Goal: Transaction & Acquisition: Download file/media

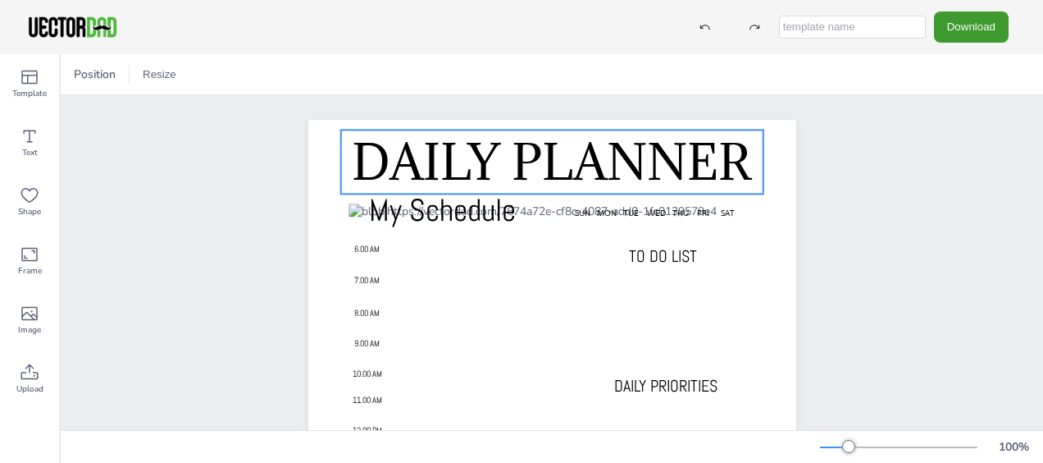
click at [476, 162] on span "DAILY PLANNER" at bounding box center [551, 161] width 399 height 62
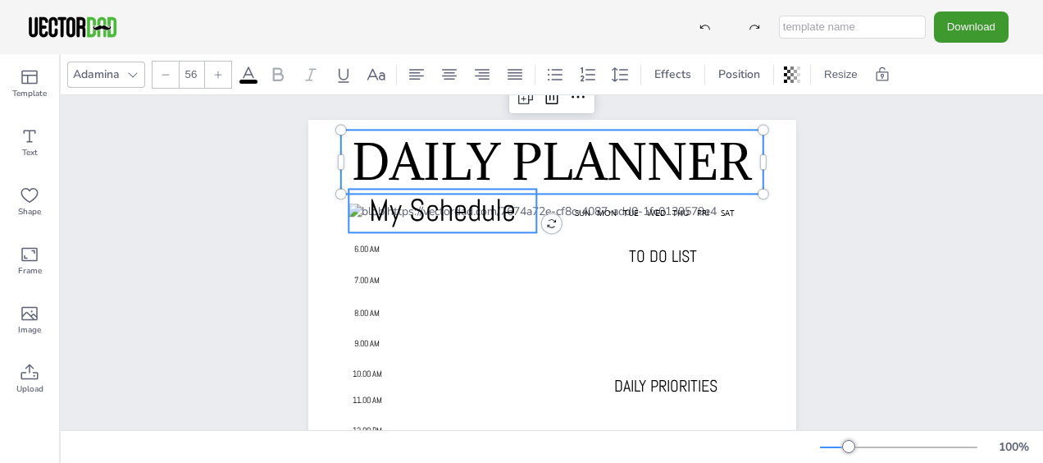
type input "38"
click at [483, 198] on span "My Schedule" at bounding box center [442, 209] width 147 height 39
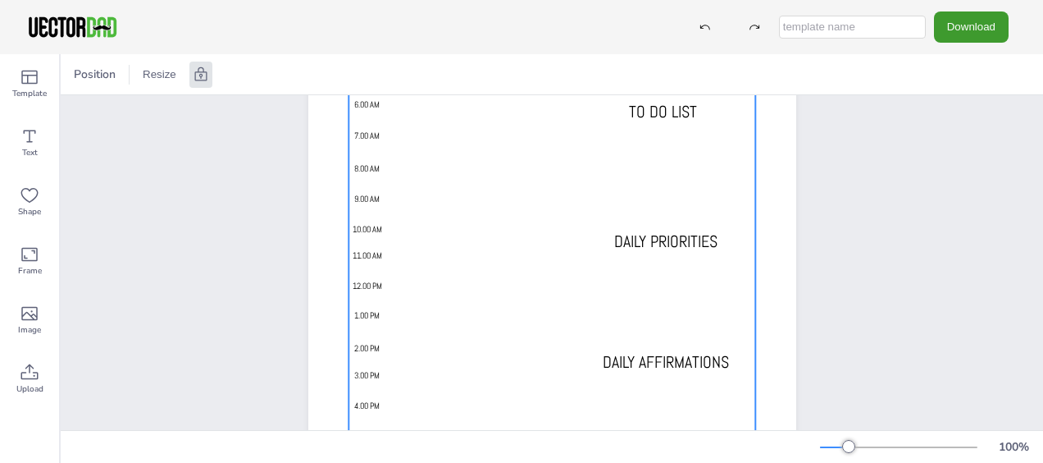
scroll to position [101, 0]
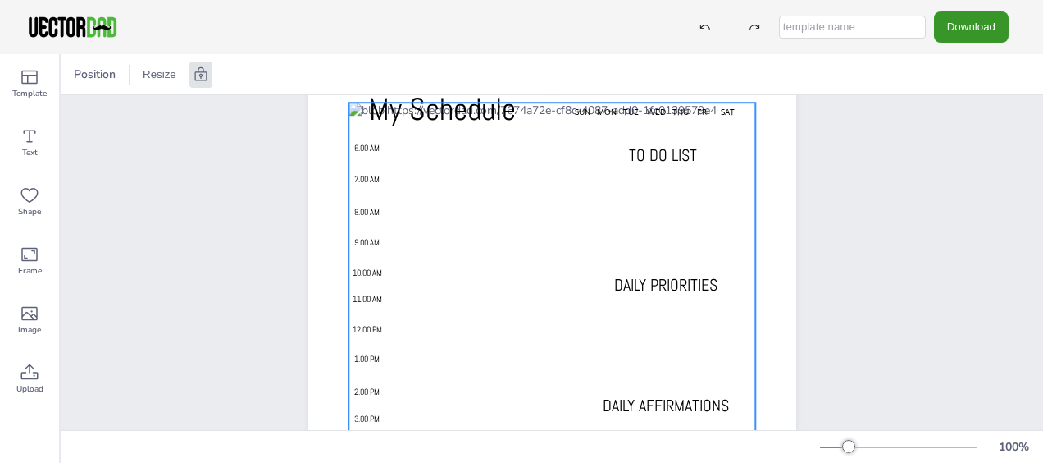
click at [956, 34] on button "Download" at bounding box center [971, 26] width 75 height 30
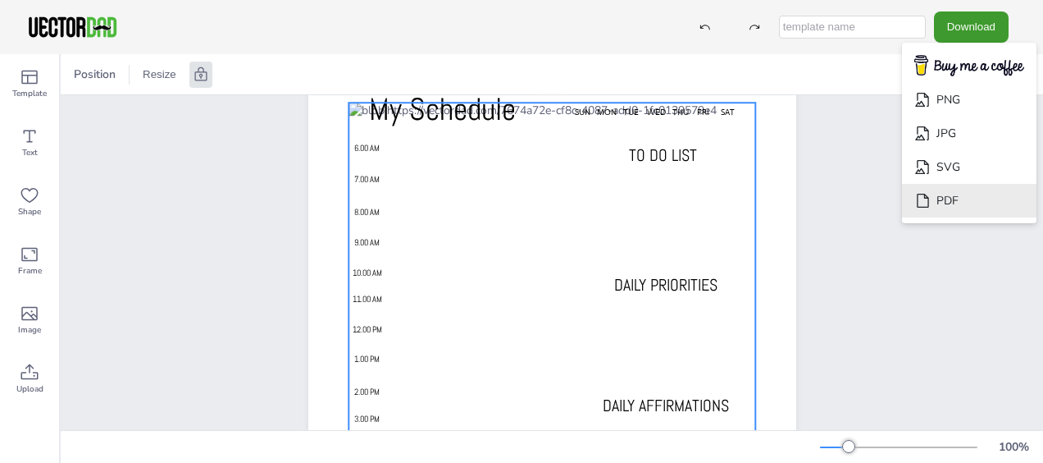
click at [957, 199] on li "PDF" at bounding box center [969, 201] width 135 height 34
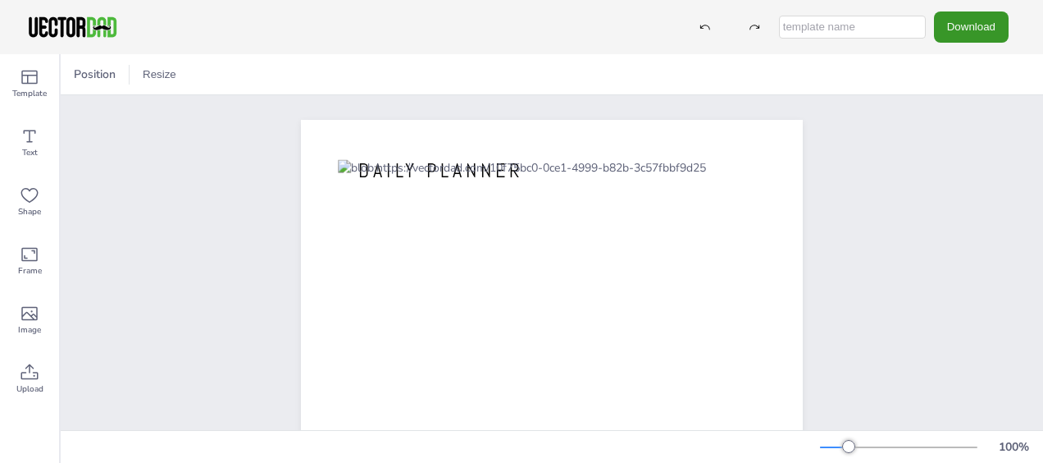
click at [998, 26] on button "Download" at bounding box center [971, 26] width 75 height 30
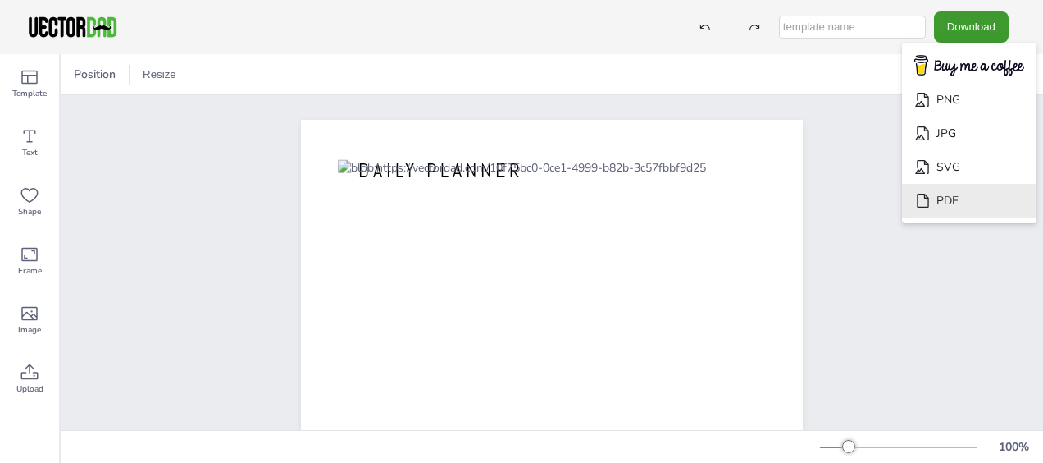
click at [976, 202] on li "PDF" at bounding box center [969, 201] width 135 height 34
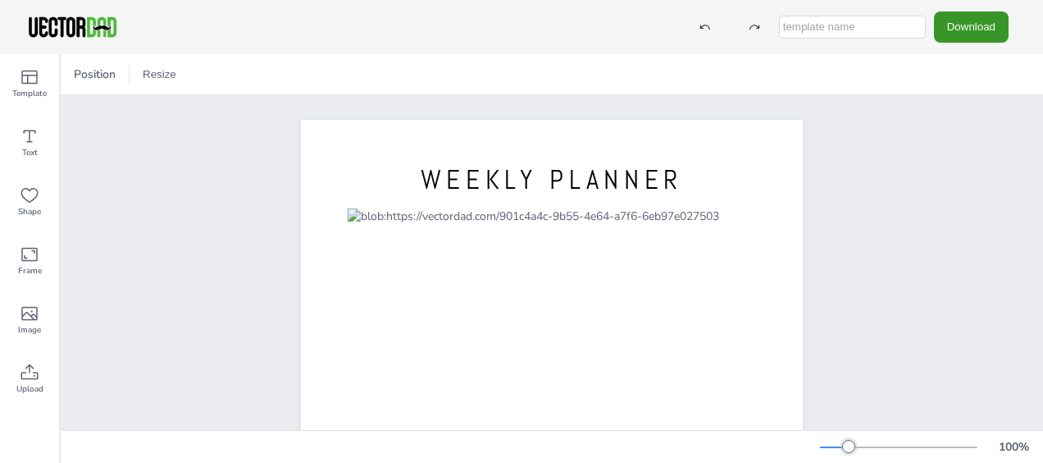
click at [978, 29] on button "Download" at bounding box center [971, 26] width 75 height 30
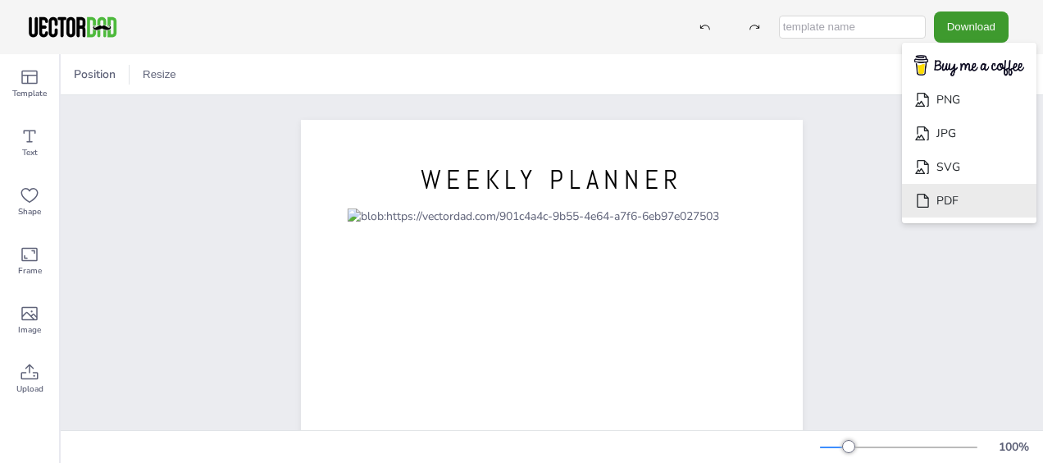
click at [941, 199] on li "PDF" at bounding box center [969, 201] width 135 height 34
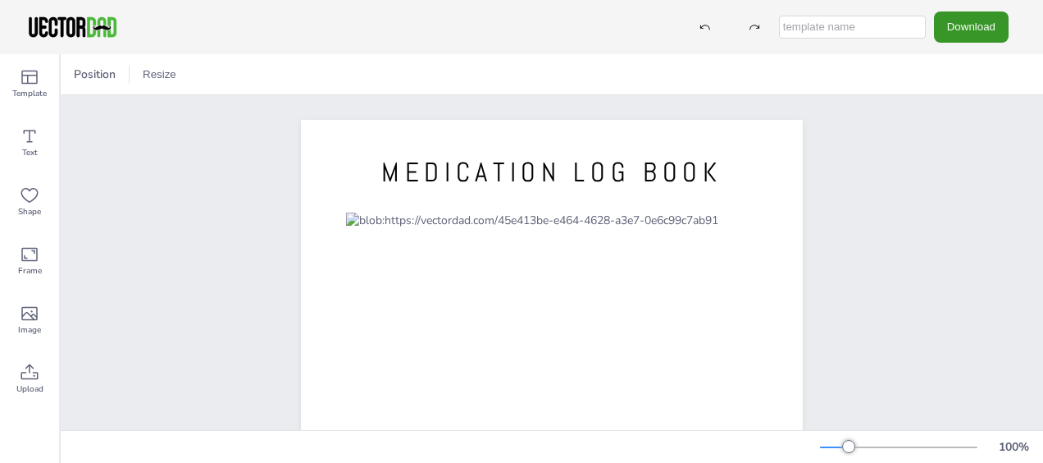
click at [990, 30] on button "Download" at bounding box center [971, 26] width 75 height 30
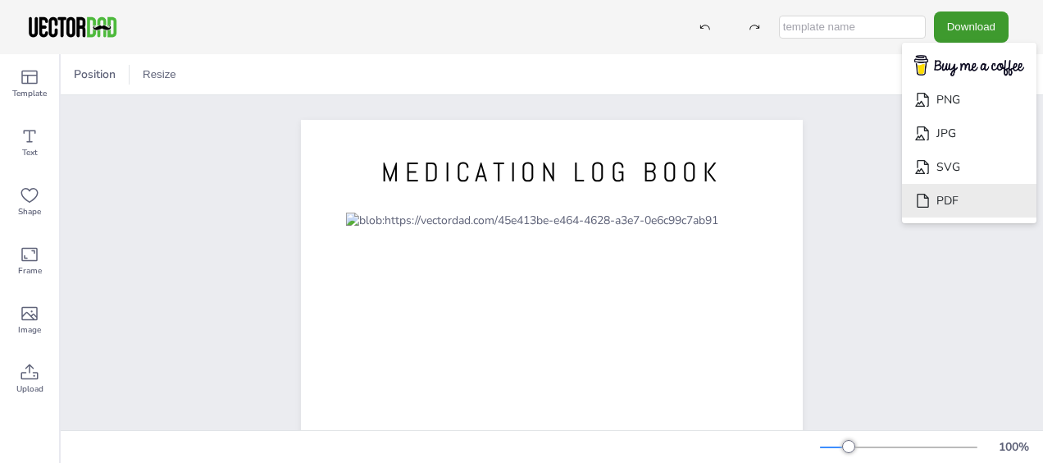
click at [953, 203] on li "PDF" at bounding box center [969, 201] width 135 height 34
